Goal: Task Accomplishment & Management: Complete application form

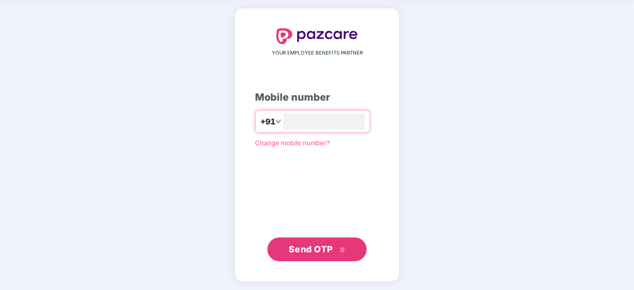
type input "**********"
click at [323, 256] on button "Send OTP" at bounding box center [316, 250] width 99 height 24
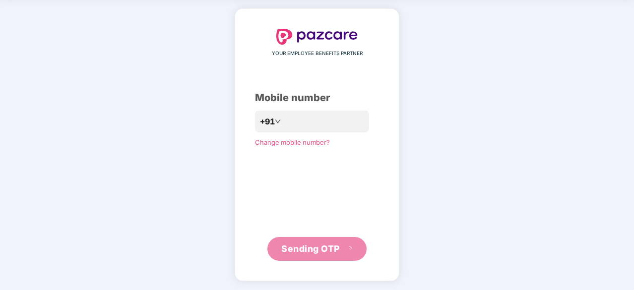
scroll to position [33, 0]
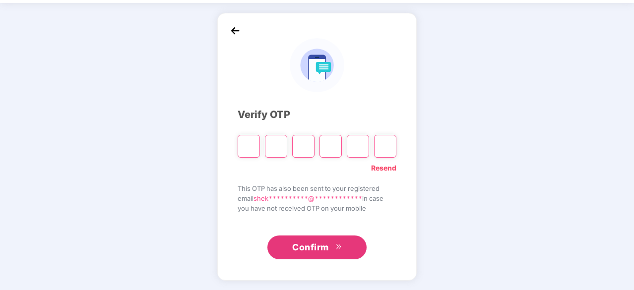
type input "*"
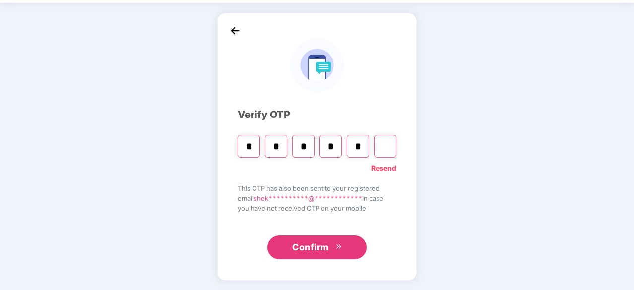
type input "*"
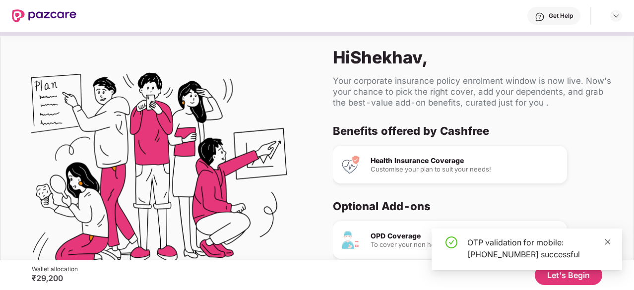
click at [610, 243] on icon "close" at bounding box center [607, 242] width 7 height 7
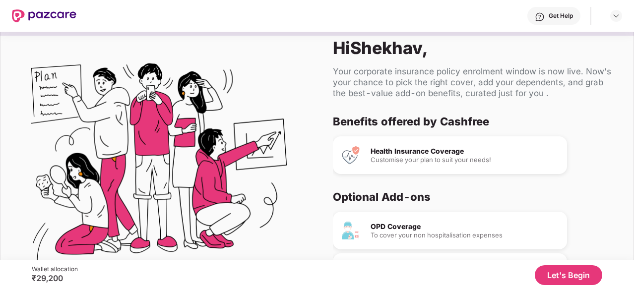
click at [560, 271] on button "Let's Begin" at bounding box center [568, 276] width 67 height 20
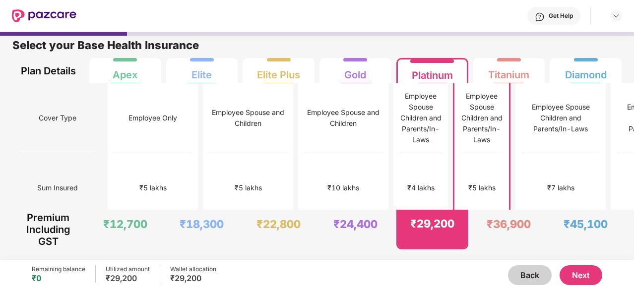
scroll to position [5, 0]
click at [523, 164] on div "₹7 lakhs" at bounding box center [561, 188] width 77 height 70
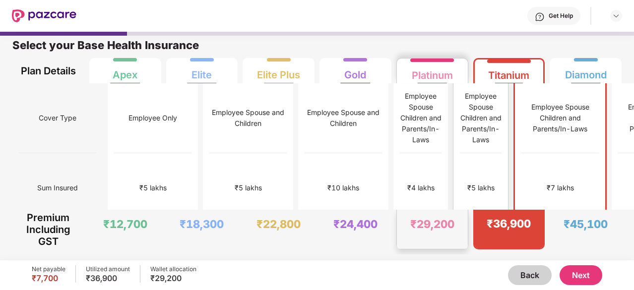
click at [460, 179] on div "₹5 lakhs" at bounding box center [481, 188] width 42 height 70
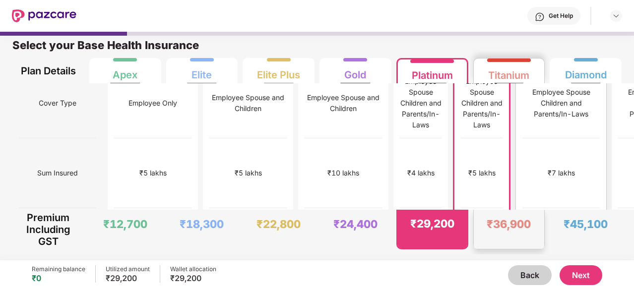
scroll to position [0, 0]
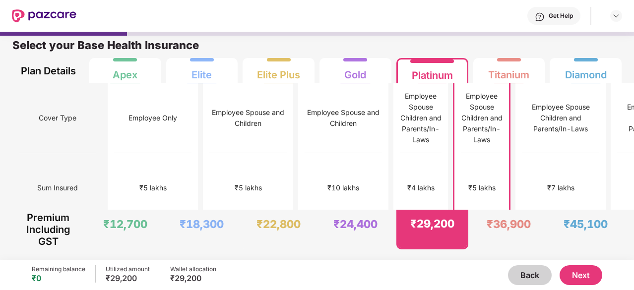
click at [591, 280] on button "Next" at bounding box center [581, 276] width 43 height 20
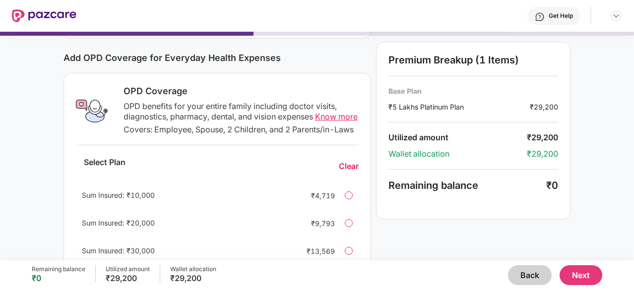
scroll to position [121, 0]
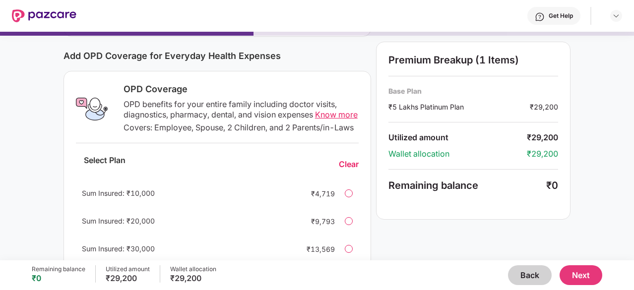
click at [326, 120] on div "OPD benefits for your entire family including doctor visits, diagnostics, pharm…" at bounding box center [241, 109] width 235 height 21
click at [330, 117] on span "Know more" at bounding box center [336, 115] width 43 height 10
click at [598, 279] on button "Next" at bounding box center [581, 276] width 43 height 20
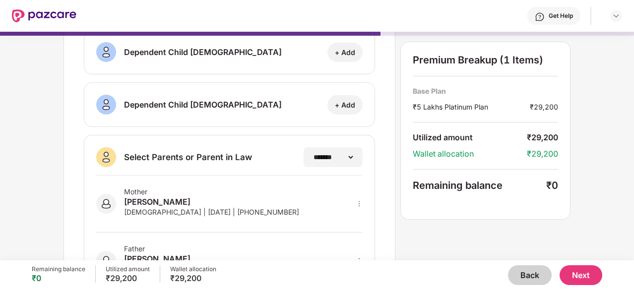
scroll to position [222, 0]
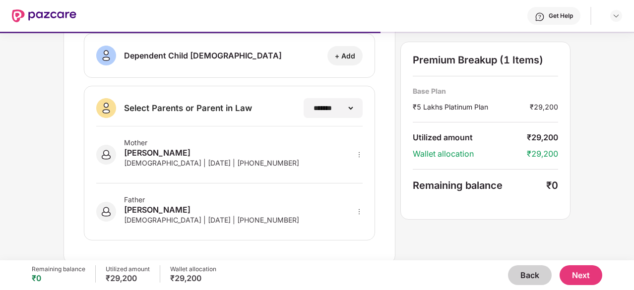
drag, startPoint x: 122, startPoint y: 159, endPoint x: 193, endPoint y: 156, distance: 71.5
click at [193, 156] on div "Mother [PERSON_NAME] [DEMOGRAPHIC_DATA] | [DATE] | [PHONE_NUMBER]" at bounding box center [197, 154] width 203 height 33
click at [354, 98] on div "**********" at bounding box center [333, 108] width 60 height 20
click at [347, 109] on select "**********" at bounding box center [332, 108] width 43 height 8
click at [329, 104] on select "**********" at bounding box center [332, 108] width 43 height 8
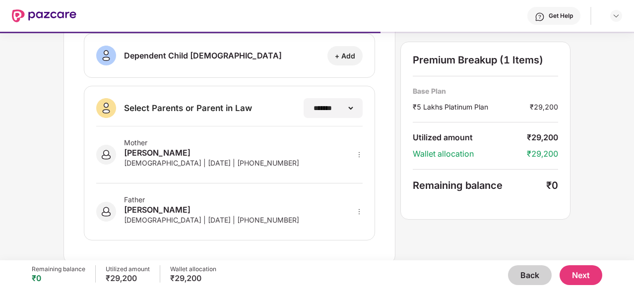
click at [593, 269] on button "Next" at bounding box center [581, 276] width 43 height 20
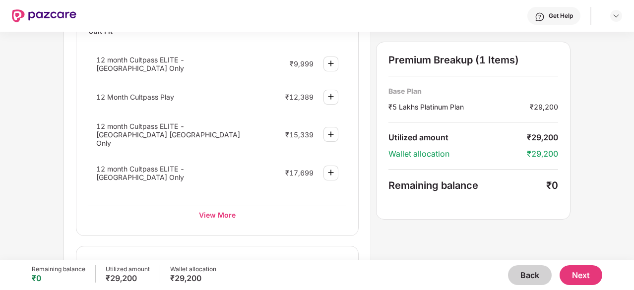
scroll to position [474, 0]
click at [227, 206] on div "View More" at bounding box center [217, 215] width 258 height 18
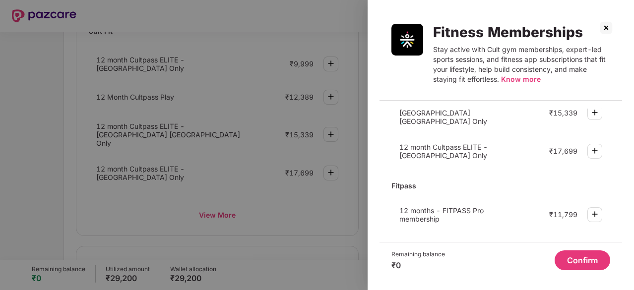
scroll to position [0, 0]
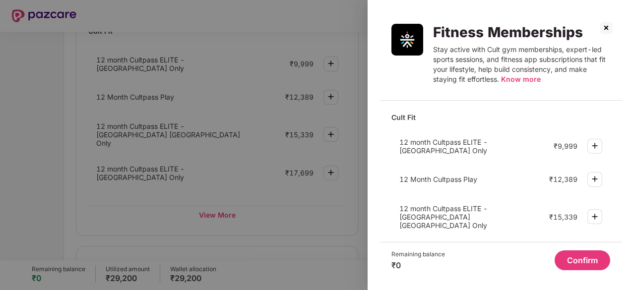
click at [602, 26] on img at bounding box center [607, 28] width 16 height 16
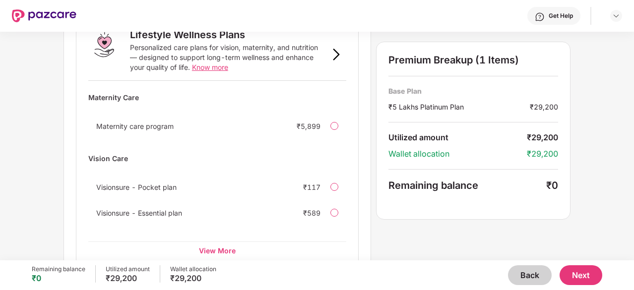
scroll to position [704, 0]
click at [575, 270] on button "Next" at bounding box center [581, 276] width 43 height 20
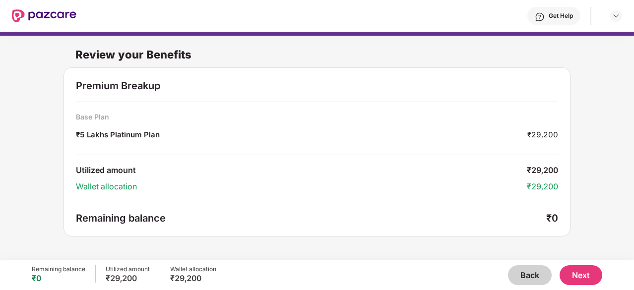
click at [586, 276] on button "Next" at bounding box center [581, 276] width 43 height 20
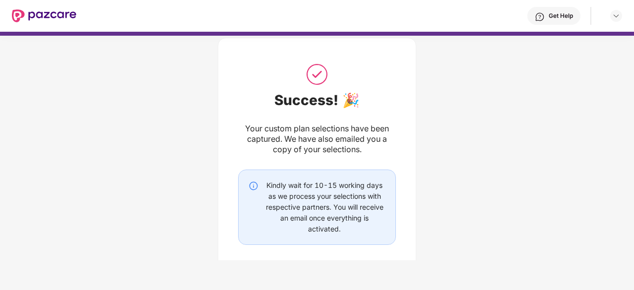
scroll to position [67, 0]
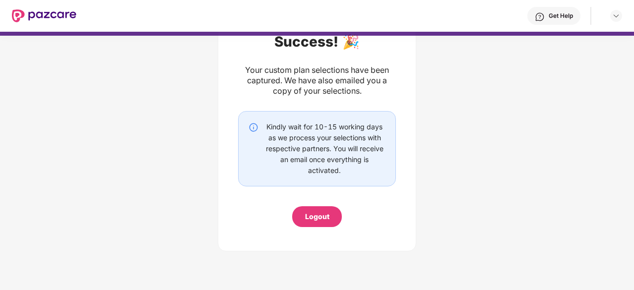
click at [318, 219] on div "Logout" at bounding box center [317, 216] width 24 height 11
